Goal: Information Seeking & Learning: Learn about a topic

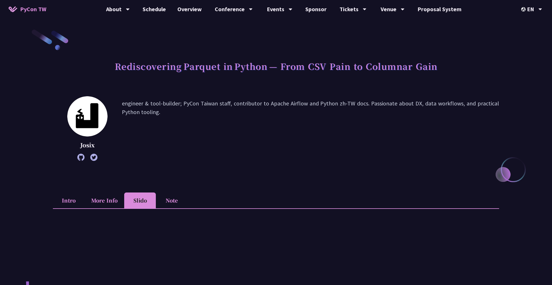
click at [78, 200] on li "Intro" at bounding box center [69, 201] width 32 height 16
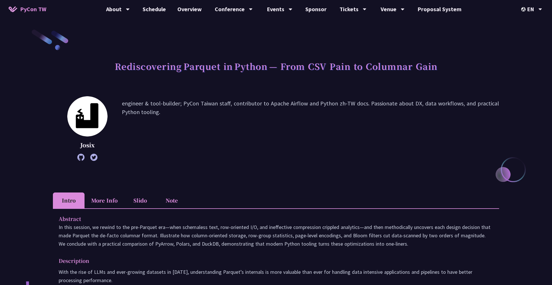
click at [102, 198] on li "More Info" at bounding box center [105, 201] width 40 height 16
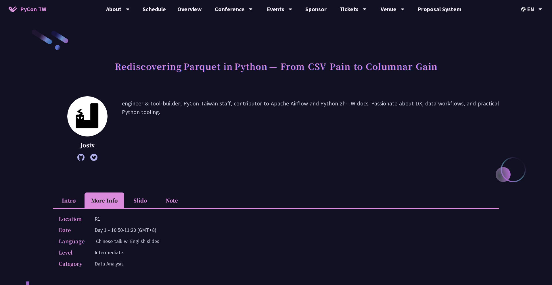
click at [69, 198] on li "Intro" at bounding box center [69, 201] width 32 height 16
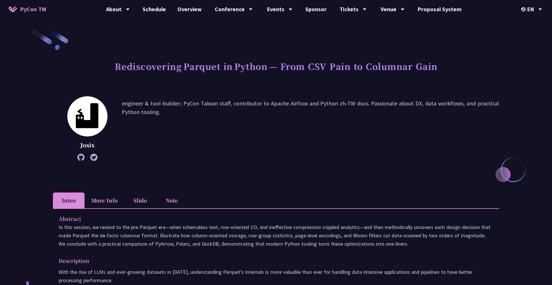
scroll to position [192, 0]
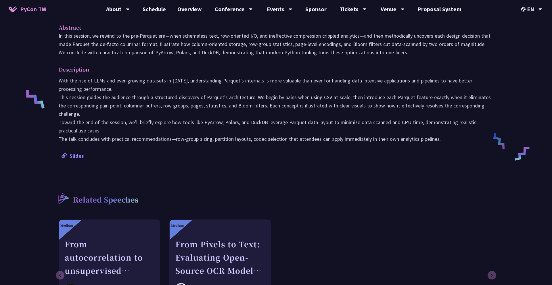
click at [79, 157] on link "Slides" at bounding box center [73, 156] width 22 height 7
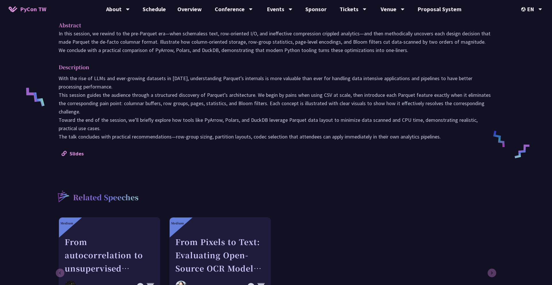
scroll to position [0, 0]
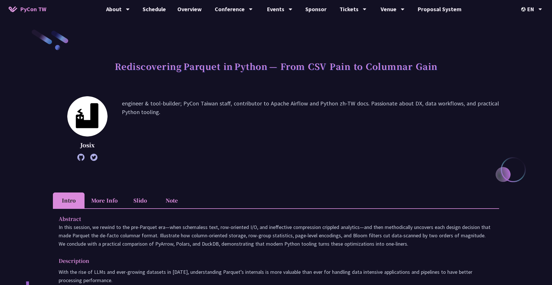
click at [146, 199] on li "Slido" at bounding box center [140, 201] width 32 height 16
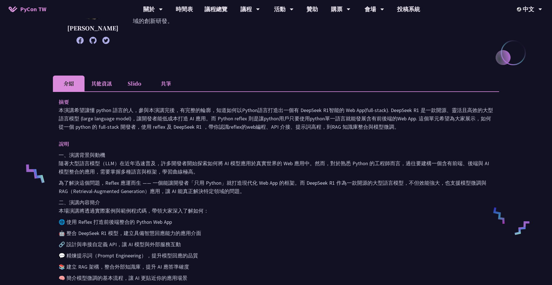
scroll to position [110, 0]
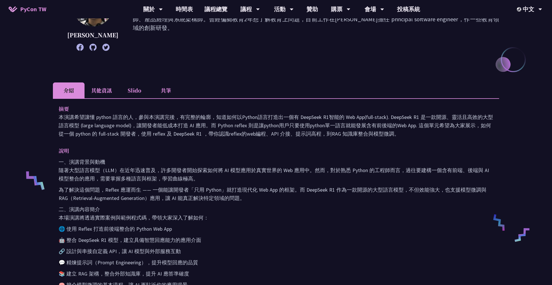
click at [143, 117] on p "本演講希望讓懂 python 語言的人，參與本演講完後，有完整的輪廓，知道如何以Python語言打造出一個有 DeepSeek R1智能的 Web App(f…" at bounding box center [276, 125] width 435 height 25
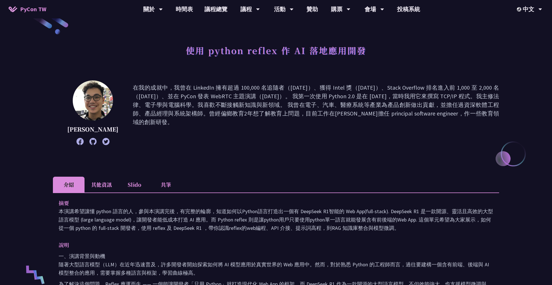
scroll to position [0, 0]
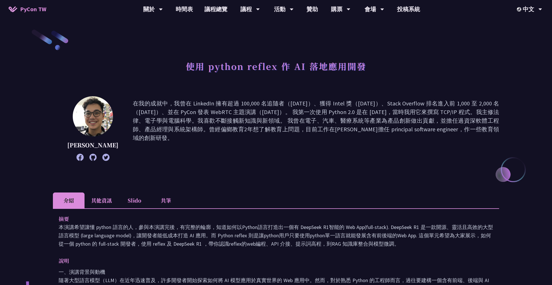
click at [37, 10] on span "PyCon TW" at bounding box center [33, 9] width 26 height 9
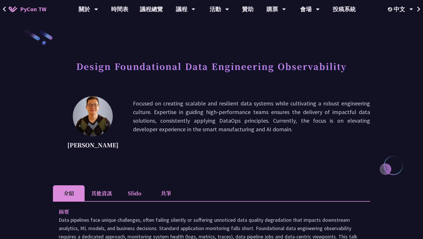
click at [228, 127] on p "Focused on creating scalable and resilient data systems while cultivating a rob…" at bounding box center [251, 125] width 237 height 52
click at [225, 139] on p "Focused on creating scalable and resilient data systems while cultivating a rob…" at bounding box center [251, 125] width 237 height 52
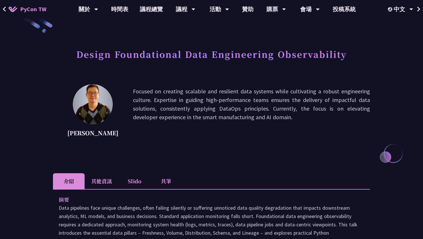
scroll to position [13, 0]
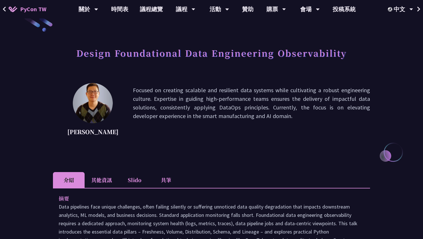
click at [225, 139] on div "Shuhsi Lin Focused on creating scalable and resilient data systems while cultiv…" at bounding box center [211, 112] width 317 height 58
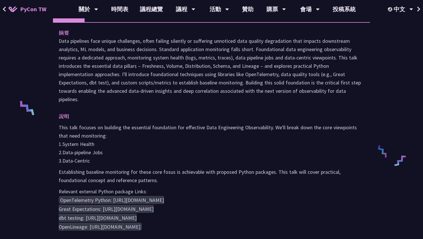
scroll to position [227, 0]
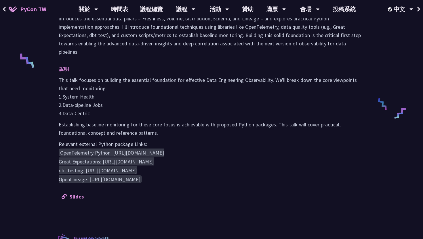
click at [206, 135] on p "Establishing baseline monitoring for these core fosus is achievable with propos…" at bounding box center [211, 128] width 305 height 17
click at [197, 146] on p "Relevant external Python package Links:" at bounding box center [211, 144] width 305 height 8
click at [171, 185] on div "摘要 說明 This talk focuses on building the essential foundation for effective Data…" at bounding box center [211, 91] width 317 height 232
click at [76, 195] on link "Slides" at bounding box center [73, 197] width 22 height 7
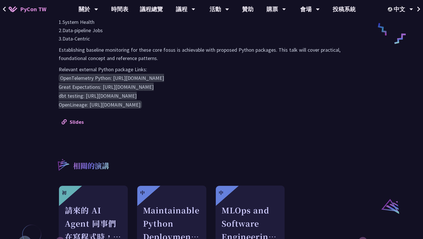
scroll to position [326, 0]
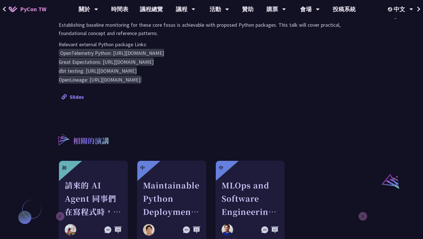
click at [79, 96] on link "Slides" at bounding box center [73, 97] width 22 height 7
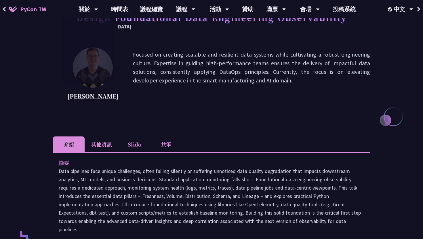
scroll to position [0, 0]
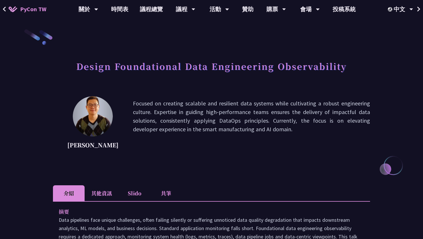
click at [162, 112] on p "Focused on creating scalable and resilient data systems while cultivating a rob…" at bounding box center [251, 125] width 237 height 52
click at [163, 122] on p "Focused on creating scalable and resilient data systems while cultivating a rob…" at bounding box center [251, 125] width 237 height 52
click at [183, 101] on p "Focused on creating scalable and resilient data systems while cultivating a rob…" at bounding box center [251, 125] width 237 height 52
